Goal: Task Accomplishment & Management: Manage account settings

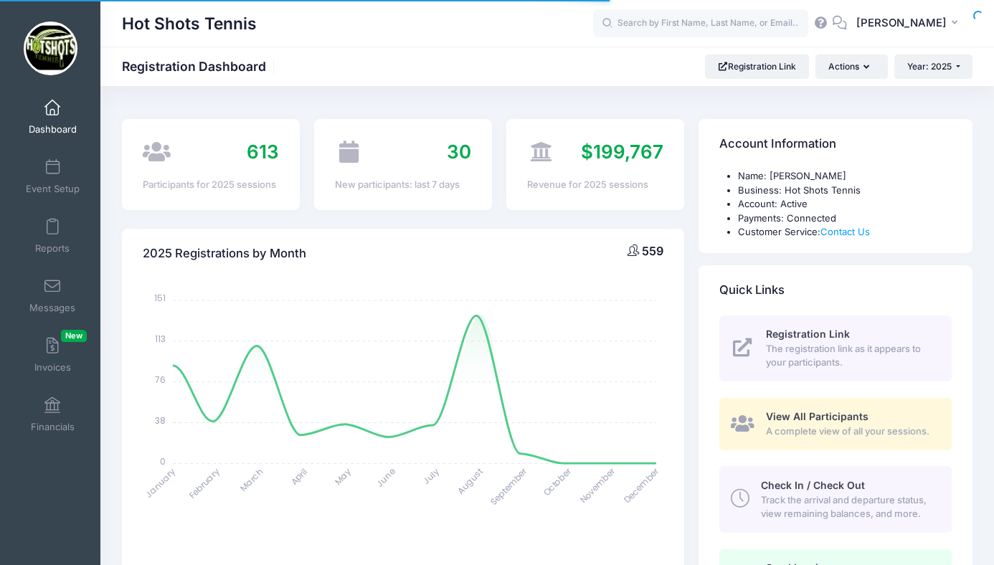
select select
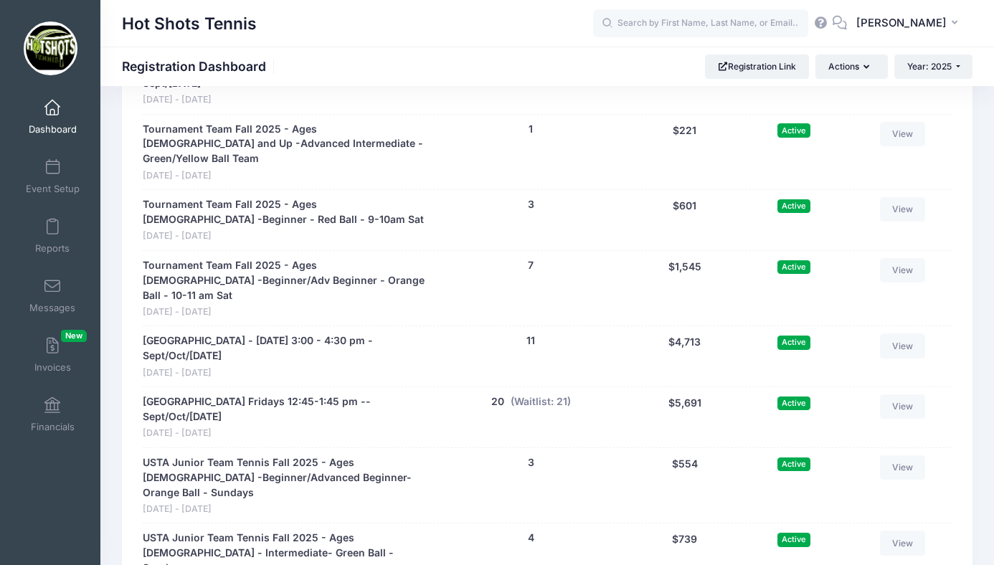
scroll to position [3432, 0]
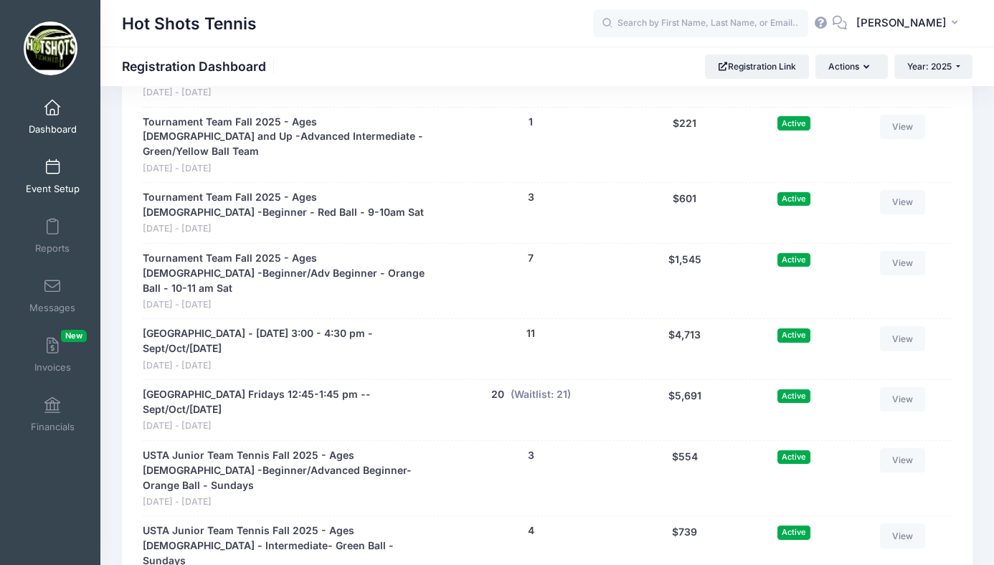
click at [52, 172] on span at bounding box center [52, 168] width 0 height 16
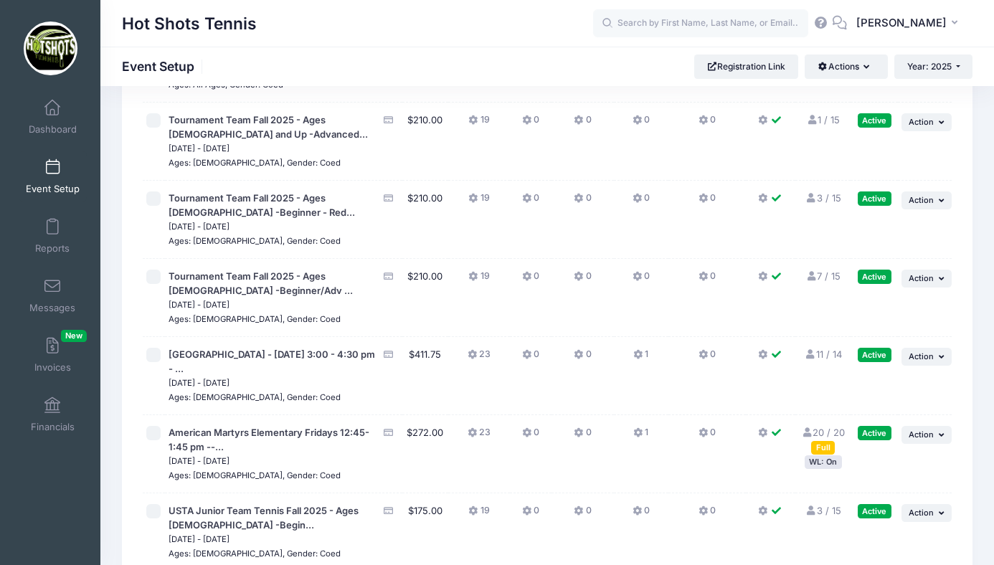
scroll to position [3688, 0]
